Goal: Task Accomplishment & Management: Manage account settings

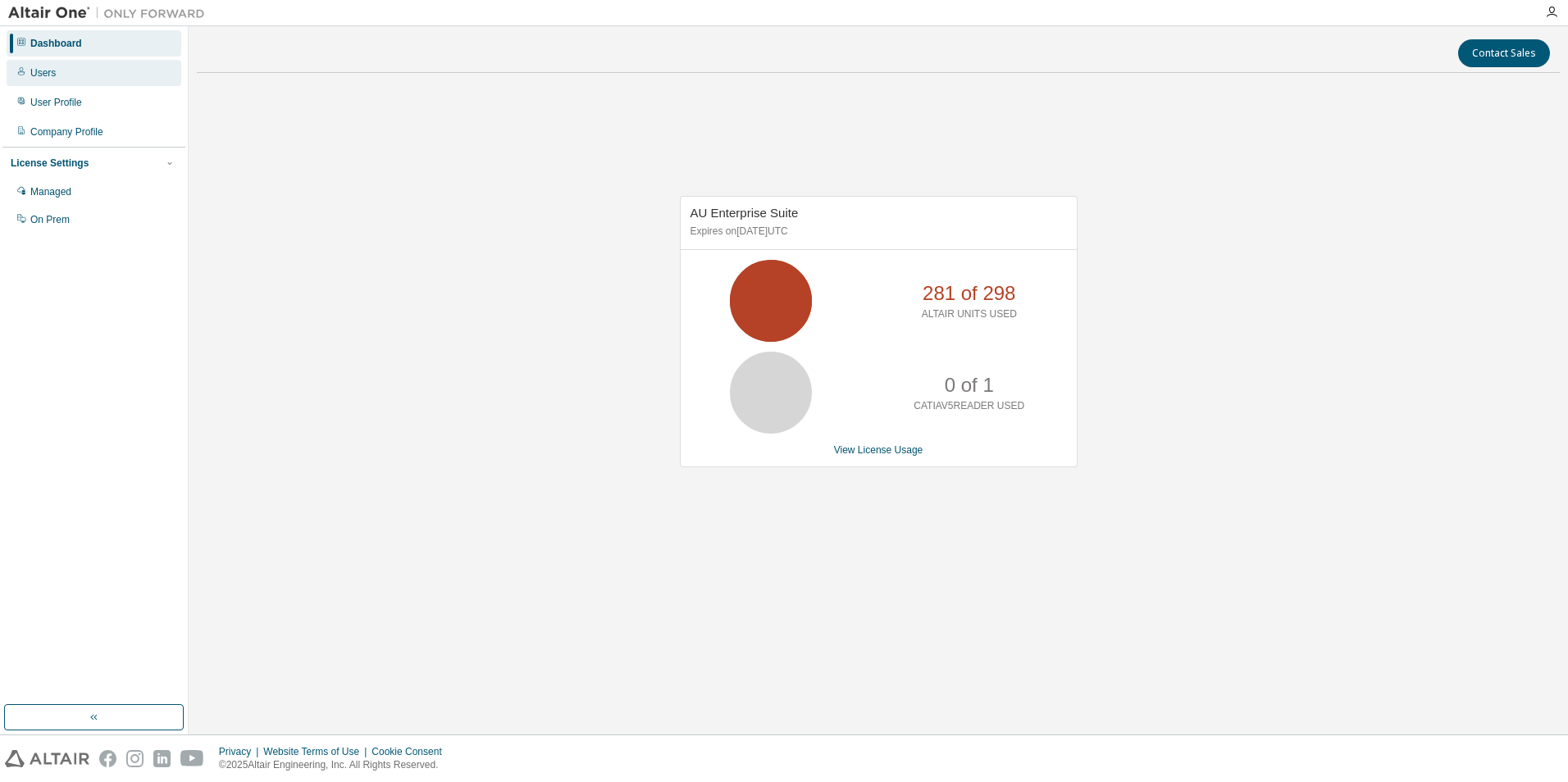
click at [67, 70] on div "Users" at bounding box center [94, 72] width 174 height 26
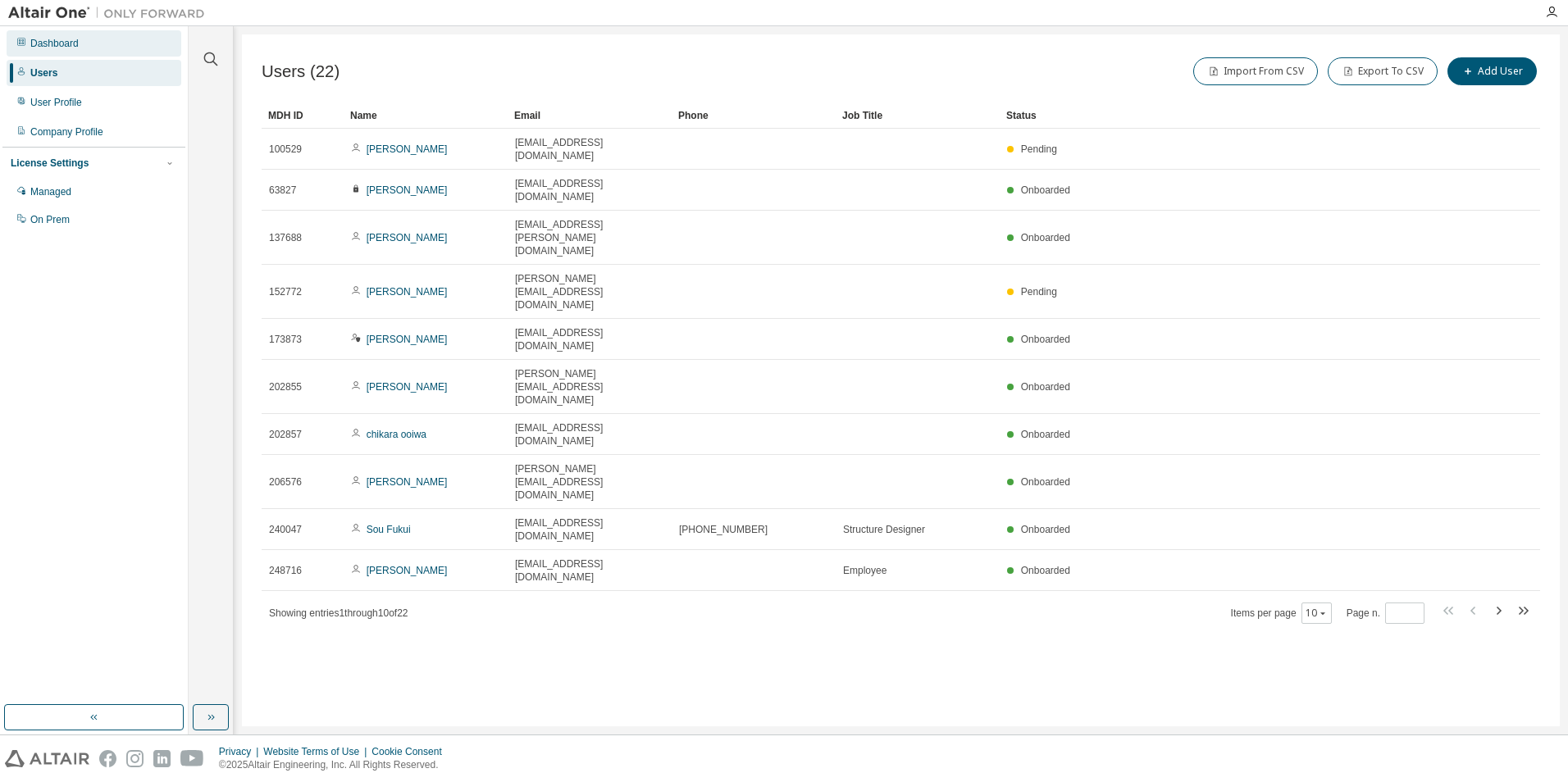
click at [54, 43] on div "Dashboard" at bounding box center [54, 44] width 48 height 13
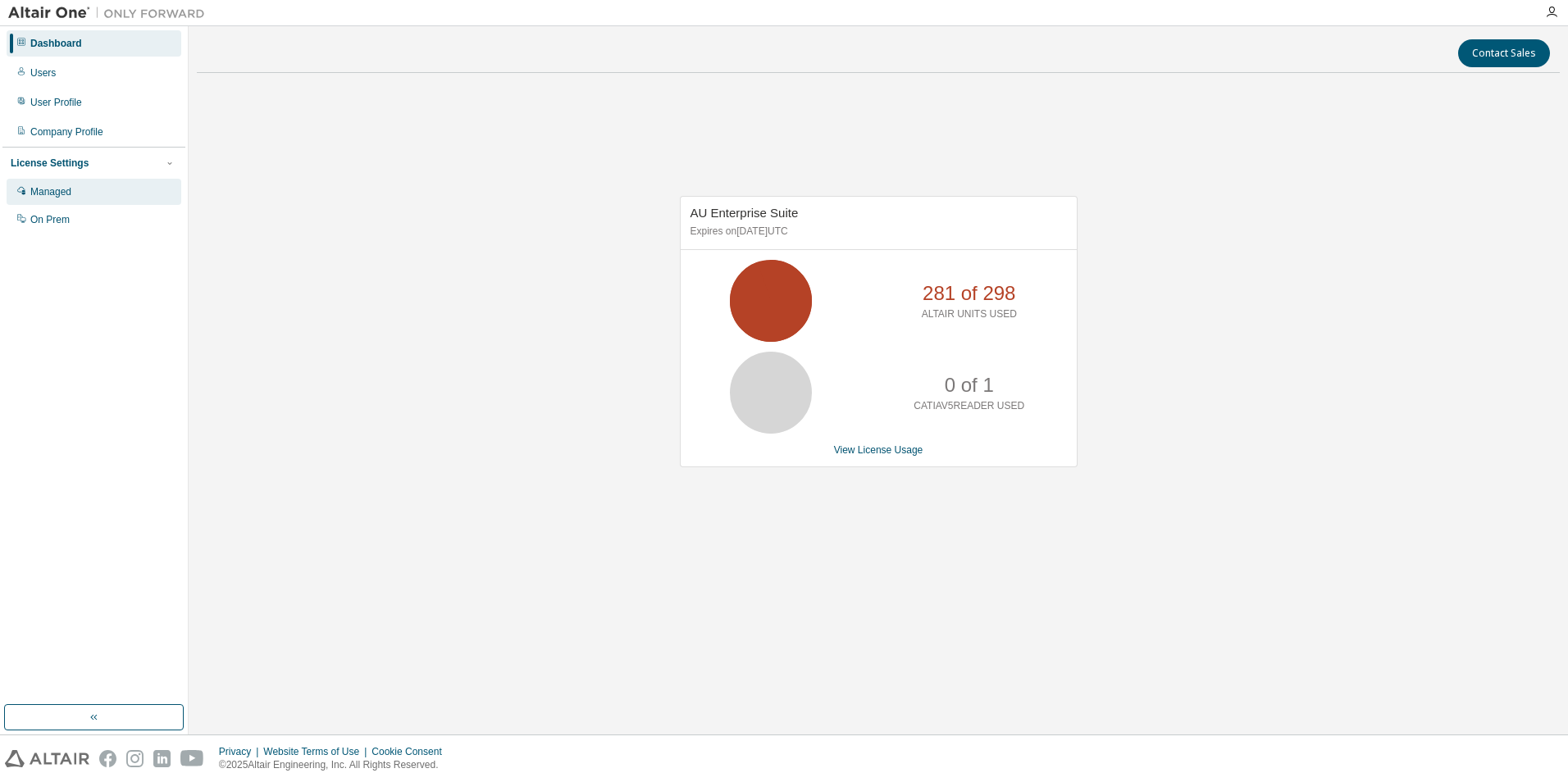
click at [51, 190] on div "Managed" at bounding box center [51, 192] width 41 height 13
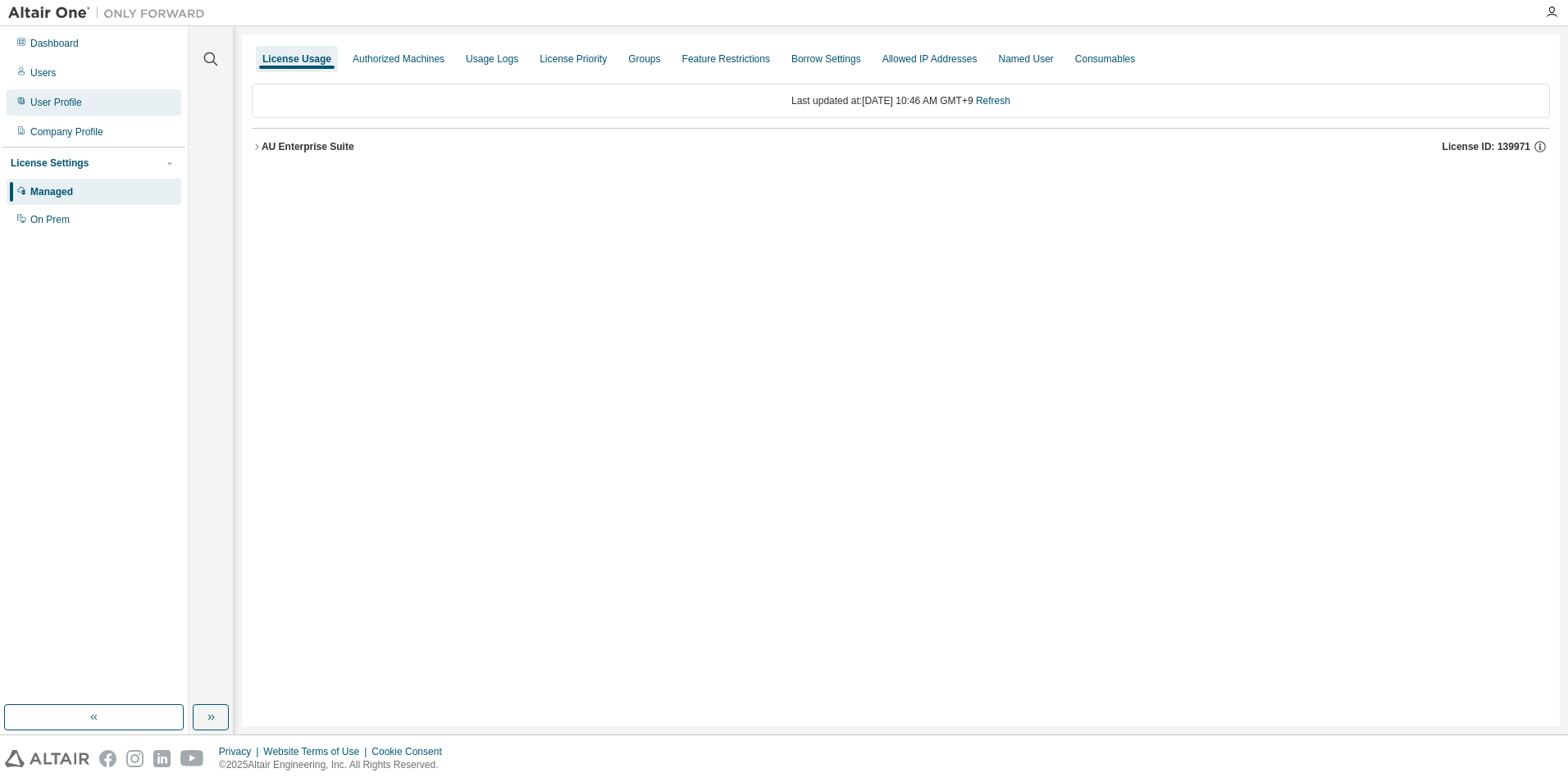
click at [94, 107] on div "User Profile" at bounding box center [94, 102] width 174 height 26
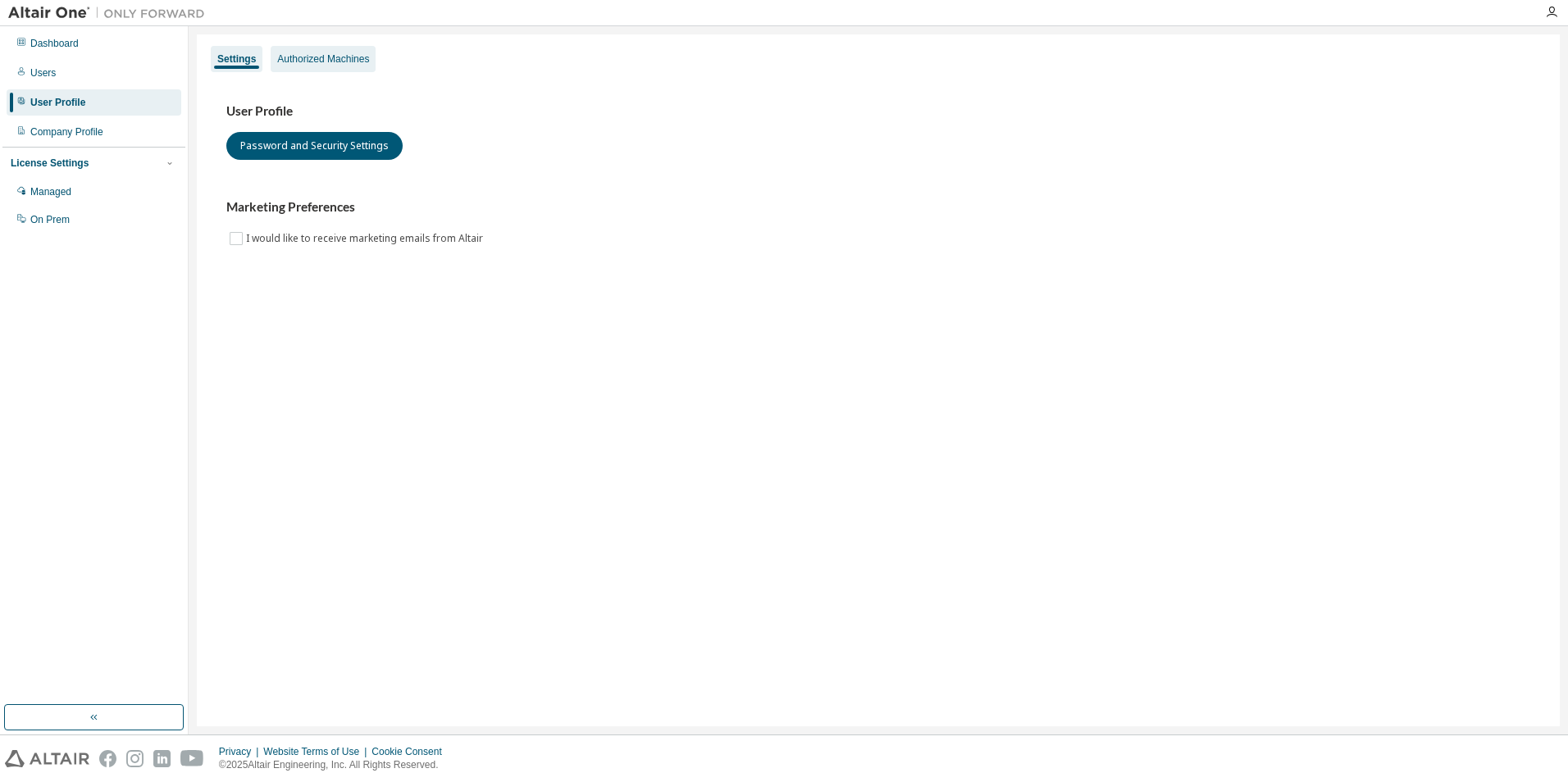
click at [340, 64] on div "Authorized Machines" at bounding box center [323, 59] width 92 height 13
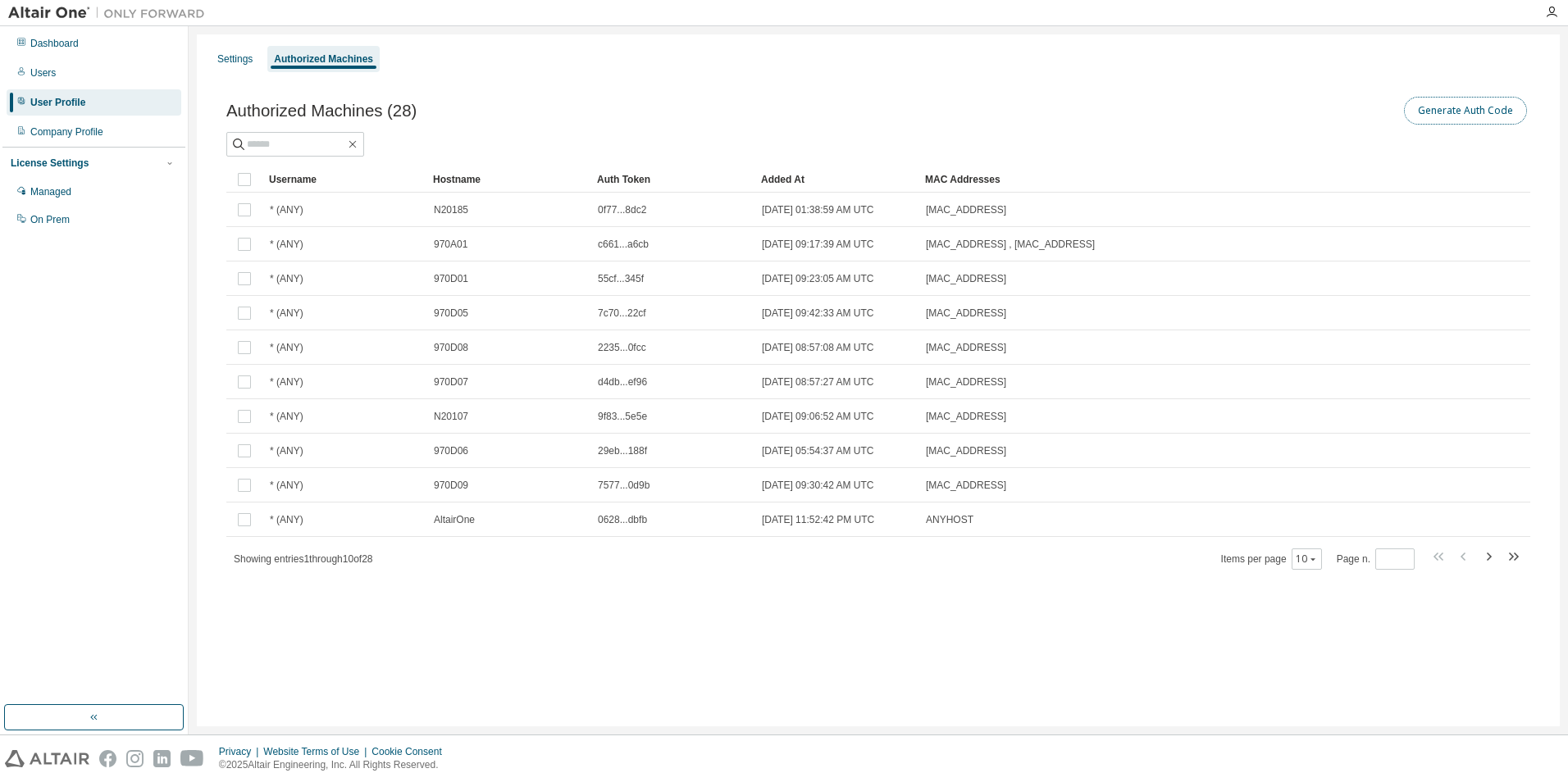
click at [1445, 117] on button "Generate Auth Code" at bounding box center [1465, 110] width 123 height 28
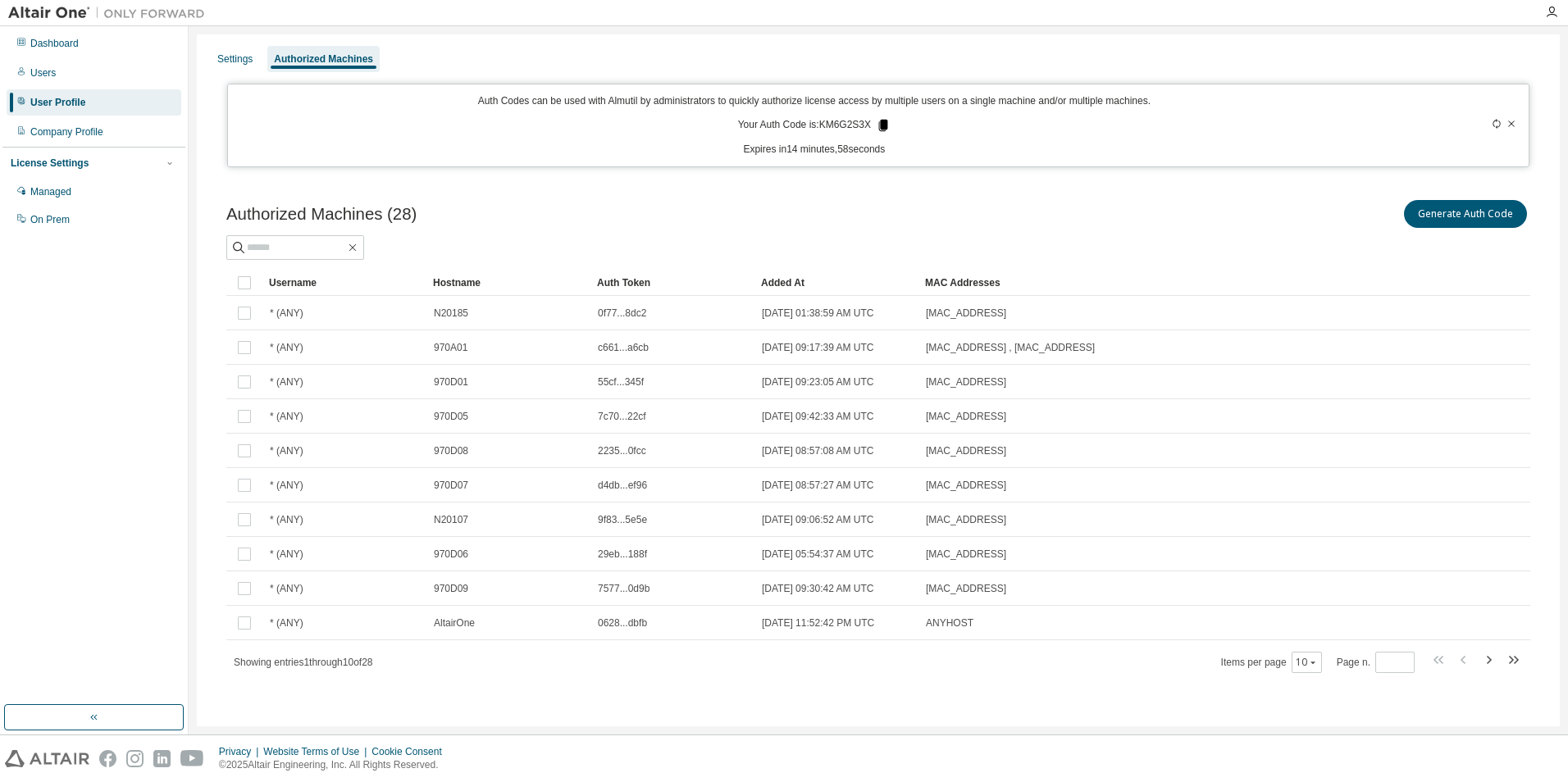
click at [882, 126] on icon at bounding box center [883, 126] width 9 height 12
click at [1156, 207] on div "Generate Auth Code" at bounding box center [1204, 214] width 652 height 35
